Goal: Find specific page/section: Find specific page/section

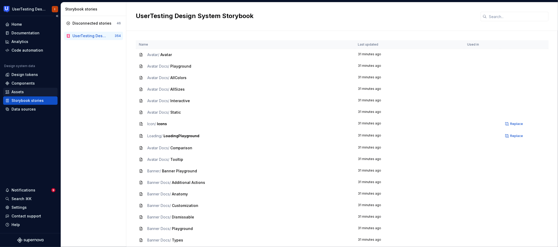
click at [18, 88] on div "Assets" at bounding box center [30, 92] width 54 height 8
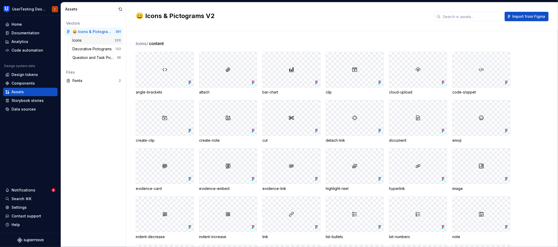
click at [88, 42] on div "Icons" at bounding box center [93, 40] width 42 height 5
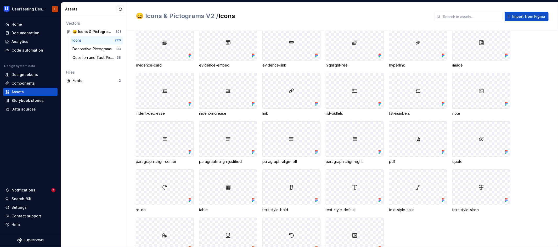
scroll to position [10, 0]
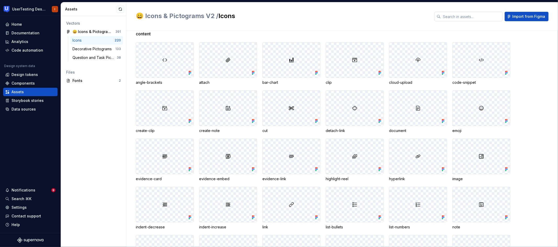
click at [455, 18] on input "text" at bounding box center [472, 16] width 62 height 9
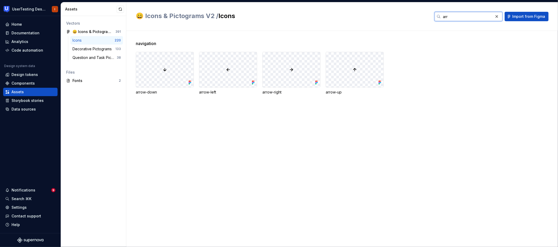
scroll to position [0, 0]
type input "a"
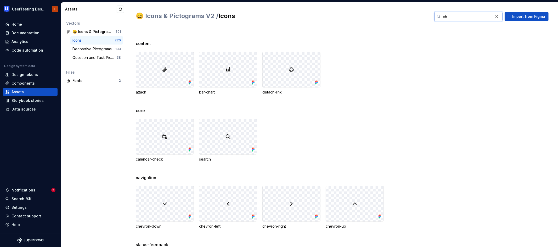
type input "c"
